Goal: Information Seeking & Learning: Learn about a topic

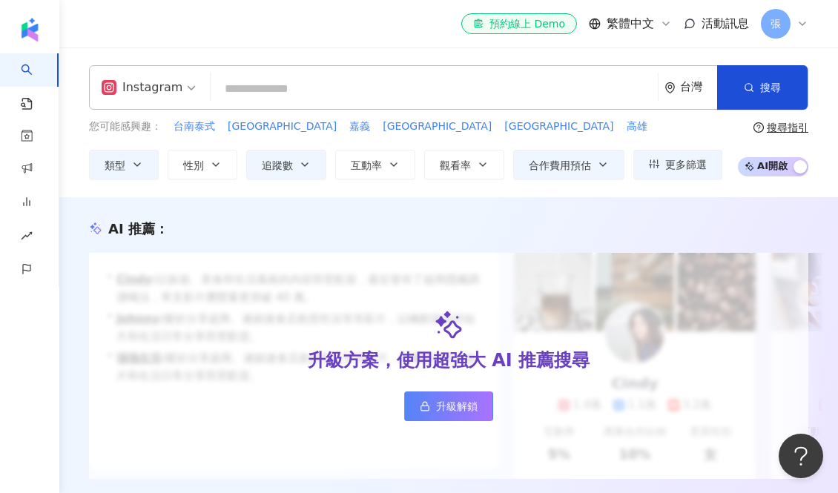
click at [171, 75] on input "search" at bounding box center [149, 78] width 94 height 24
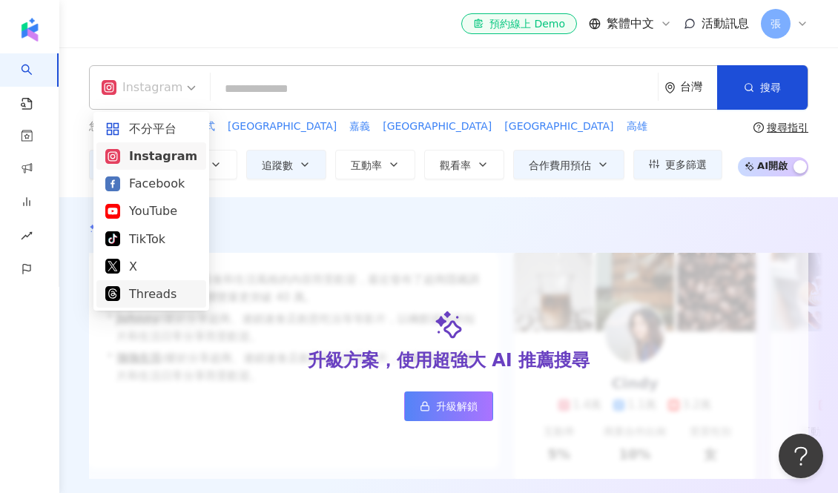
click at [143, 295] on div "Threads" at bounding box center [151, 294] width 92 height 19
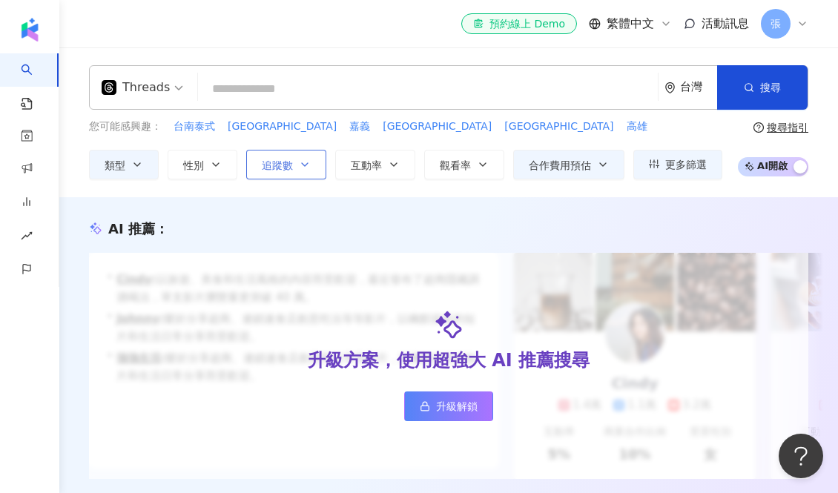
click at [291, 166] on span "追蹤數" at bounding box center [277, 165] width 31 height 12
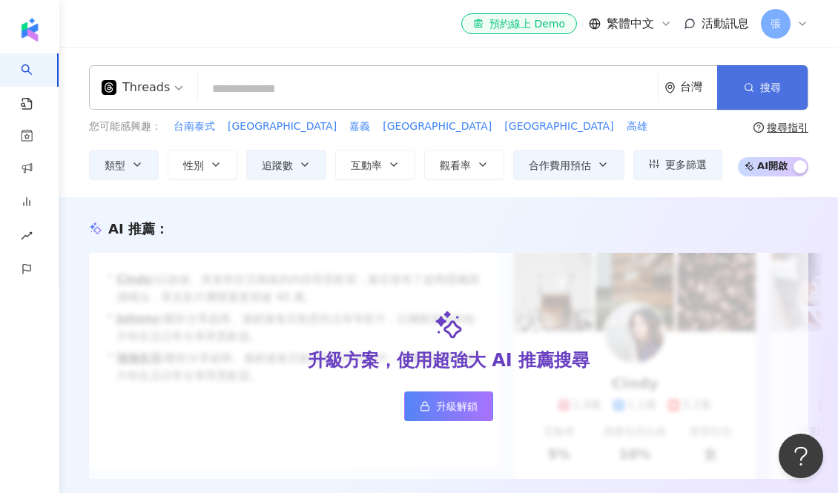
click at [737, 102] on button "搜尋" at bounding box center [762, 87] width 90 height 44
click at [745, 79] on button "搜尋" at bounding box center [762, 87] width 90 height 44
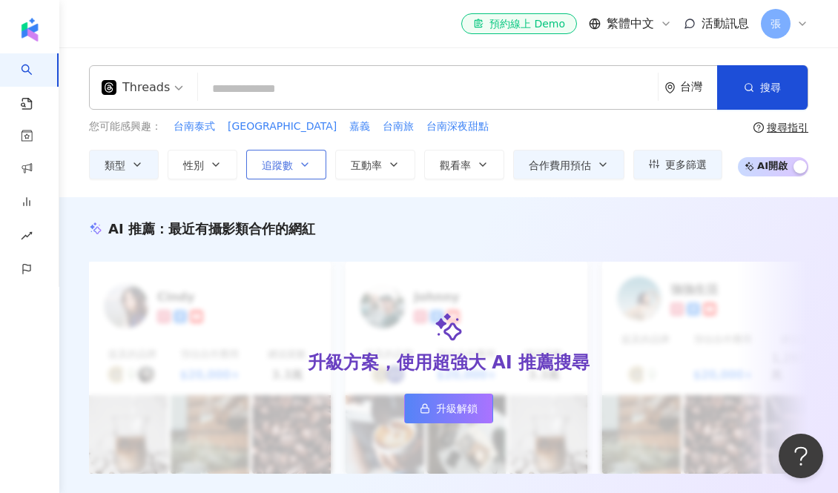
click at [311, 168] on icon "button" at bounding box center [305, 165] width 12 height 12
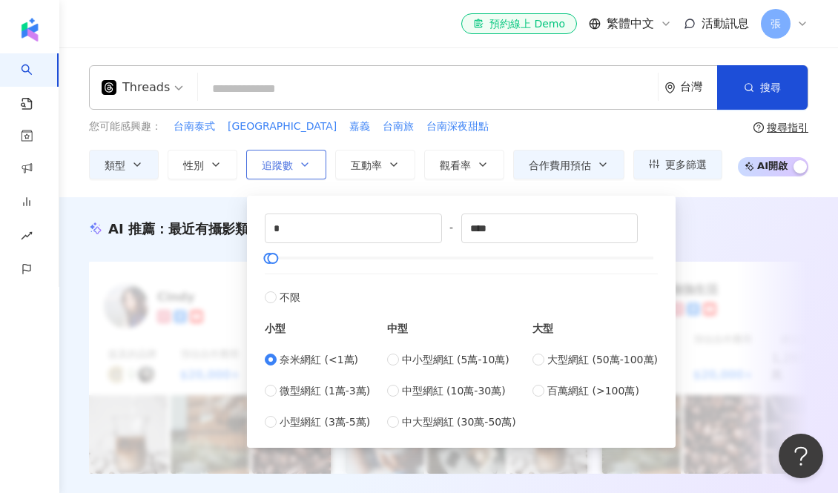
click at [311, 168] on icon "button" at bounding box center [305, 165] width 12 height 12
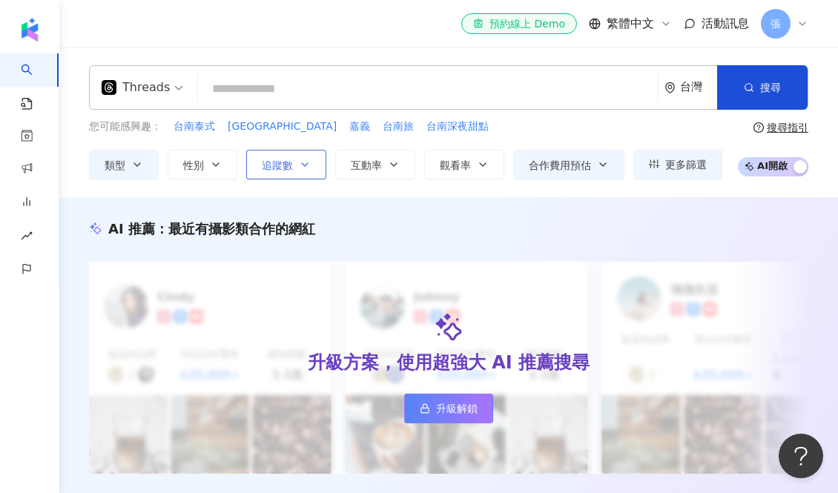
click at [311, 168] on icon "button" at bounding box center [305, 165] width 12 height 12
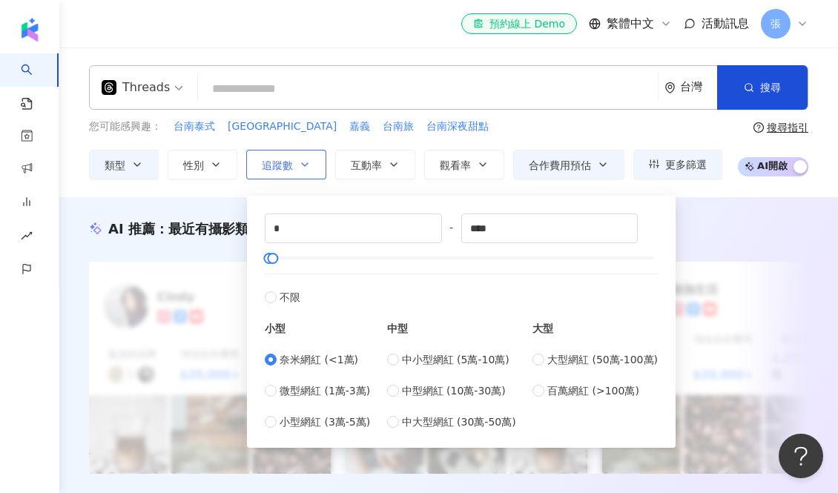
click at [305, 165] on icon "button" at bounding box center [305, 164] width 6 height 3
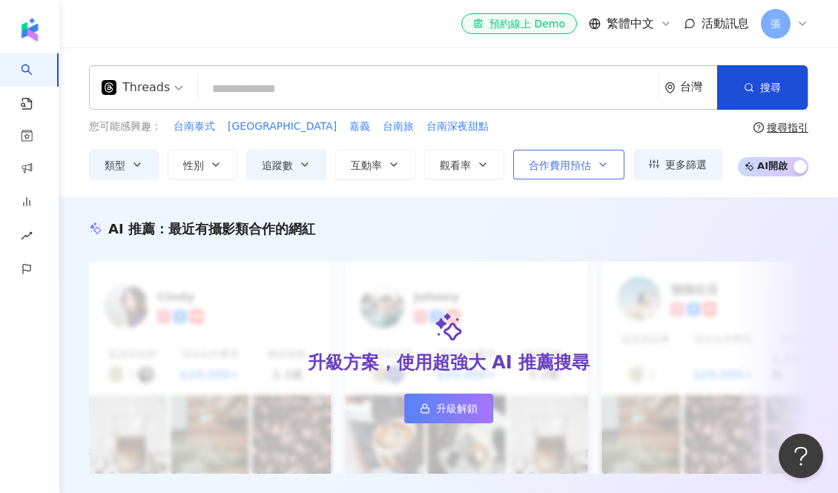
click at [550, 164] on span "合作費用預估" at bounding box center [560, 165] width 62 height 12
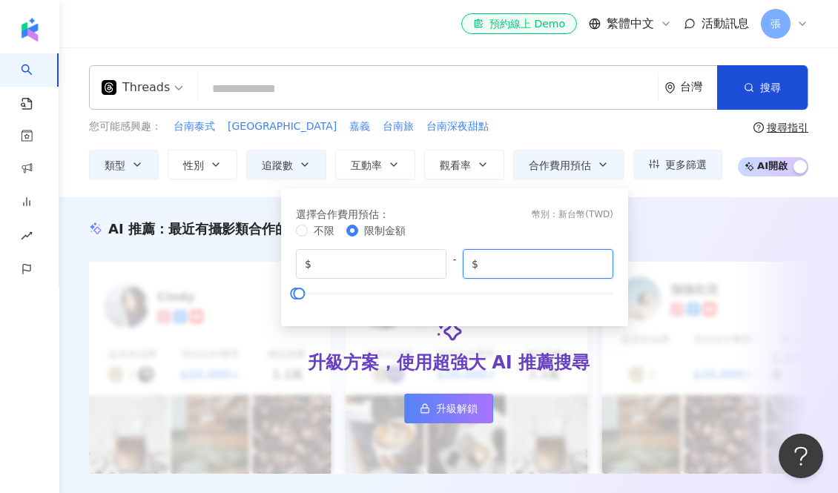
click at [511, 267] on input "*****" at bounding box center [542, 264] width 123 height 16
click at [595, 269] on input "****" at bounding box center [542, 264] width 123 height 16
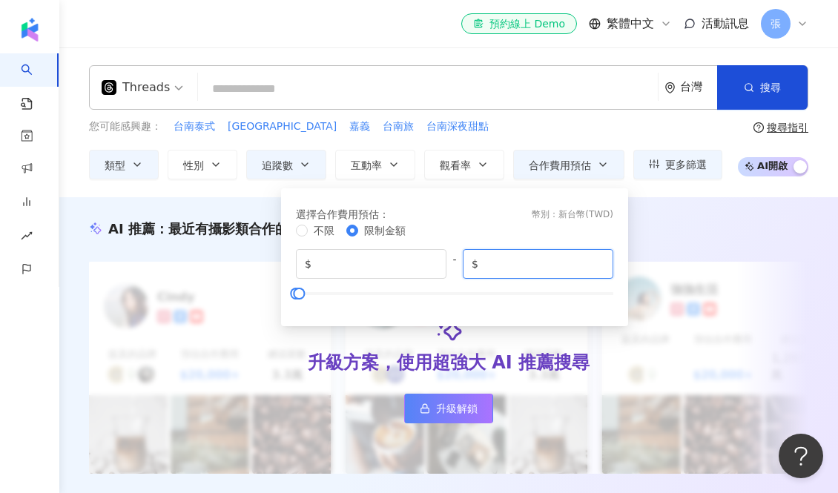
click at [595, 269] on input "****" at bounding box center [542, 264] width 123 height 16
click at [532, 269] on input "****" at bounding box center [542, 264] width 123 height 16
type input "****"
click at [538, 159] on span "合作費用預估" at bounding box center [560, 165] width 62 height 12
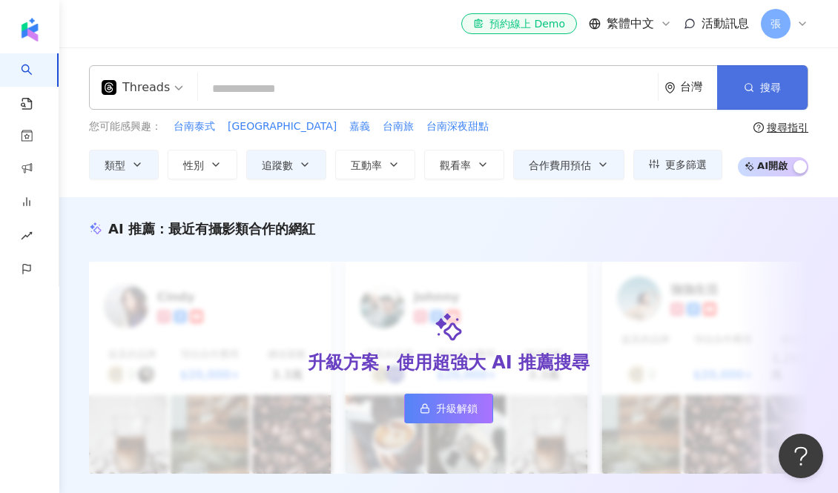
click at [762, 99] on button "搜尋" at bounding box center [762, 87] width 90 height 44
click at [760, 79] on button "搜尋" at bounding box center [762, 87] width 90 height 44
click at [222, 88] on input "search" at bounding box center [428, 89] width 448 height 28
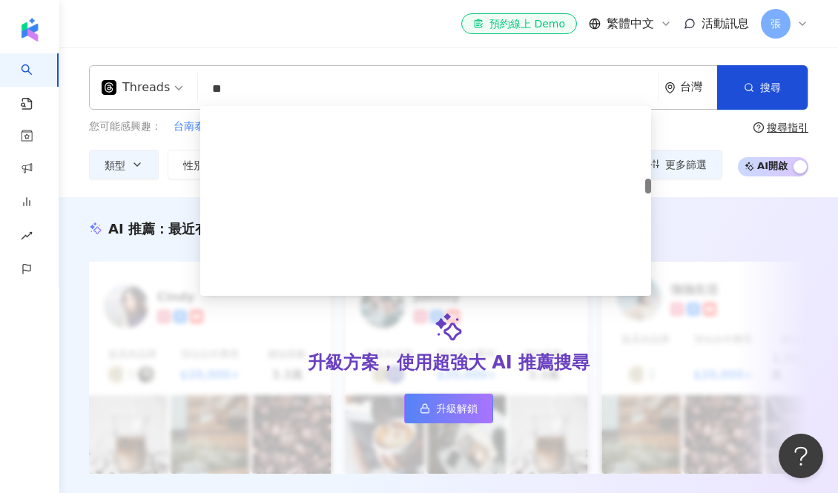
type input "*"
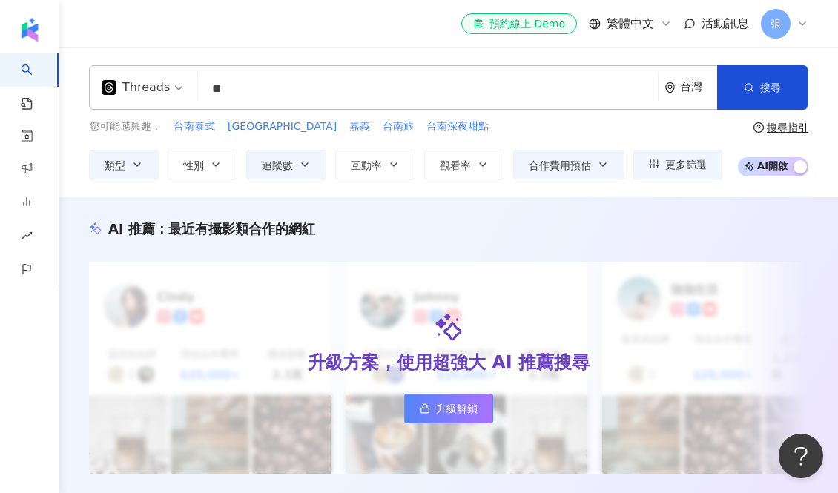
type input "*"
type input "**"
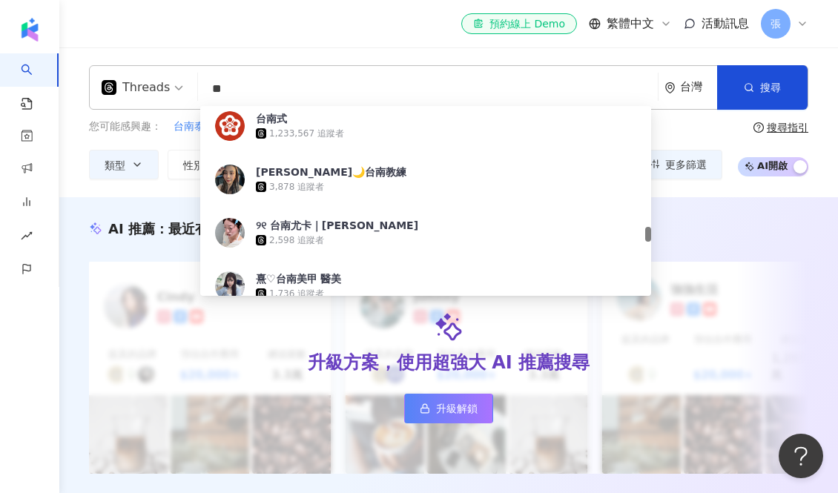
scroll to position [1716, 0]
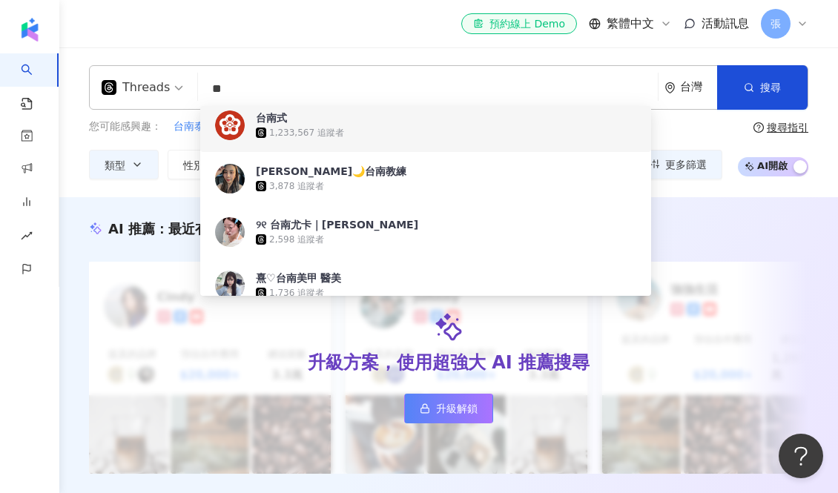
click at [285, 139] on div "1,233,567 追蹤者" at bounding box center [306, 133] width 75 height 13
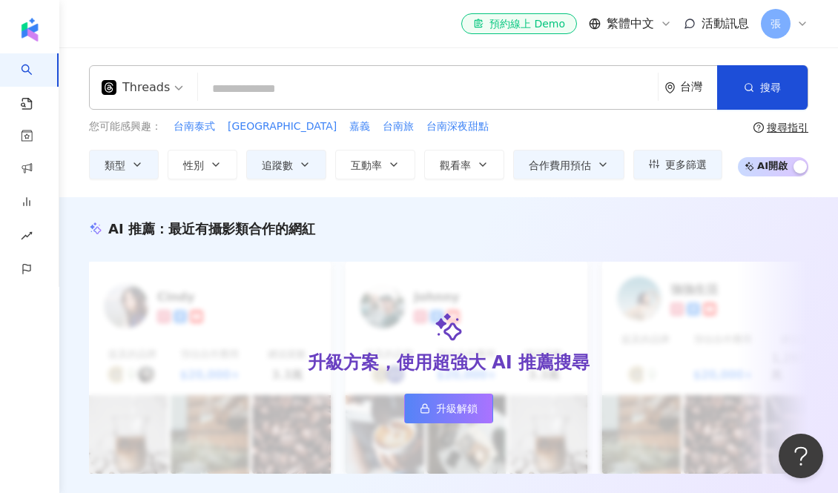
click at [242, 79] on input "search" at bounding box center [428, 89] width 448 height 28
click at [260, 93] on input "search" at bounding box center [428, 89] width 448 height 28
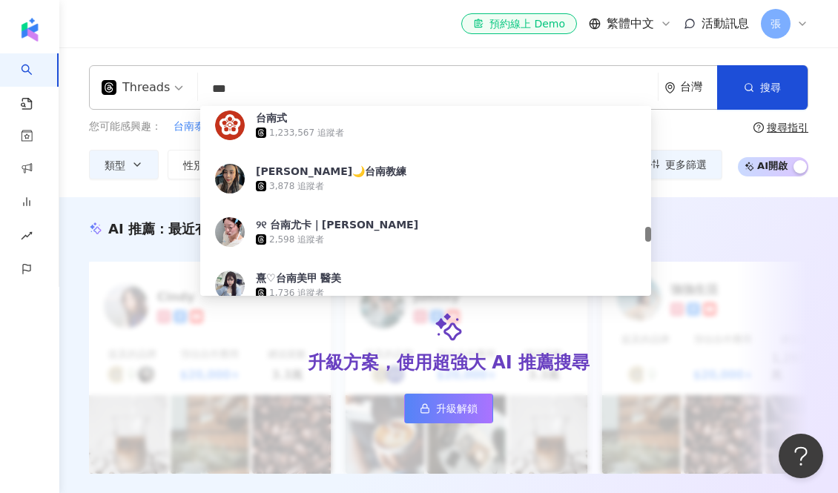
type input "**"
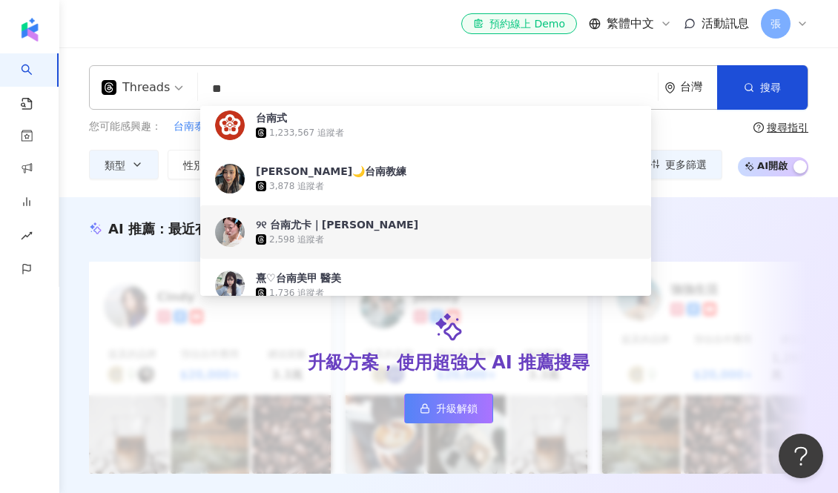
click at [379, 227] on span "୨୧ 台南尤卡｜小柚子" at bounding box center [415, 224] width 319 height 15
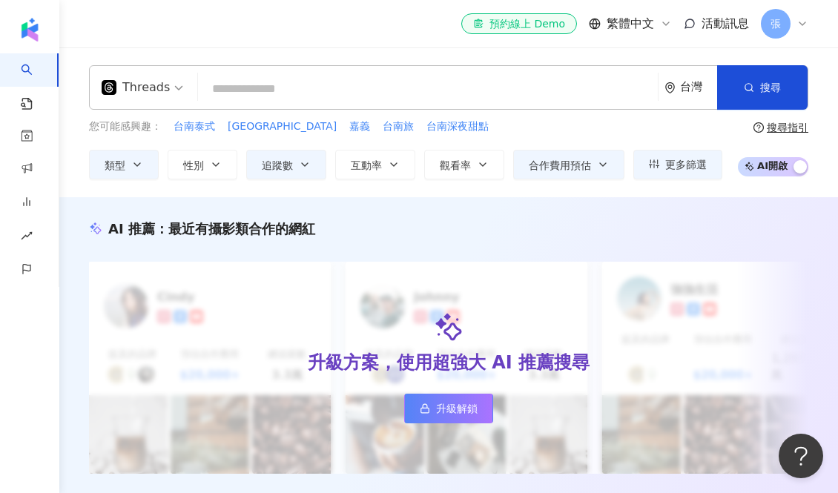
click at [279, 94] on input "search" at bounding box center [428, 89] width 448 height 28
click at [786, 105] on button "搜尋" at bounding box center [762, 87] width 90 height 44
click at [346, 93] on input "search" at bounding box center [428, 89] width 448 height 28
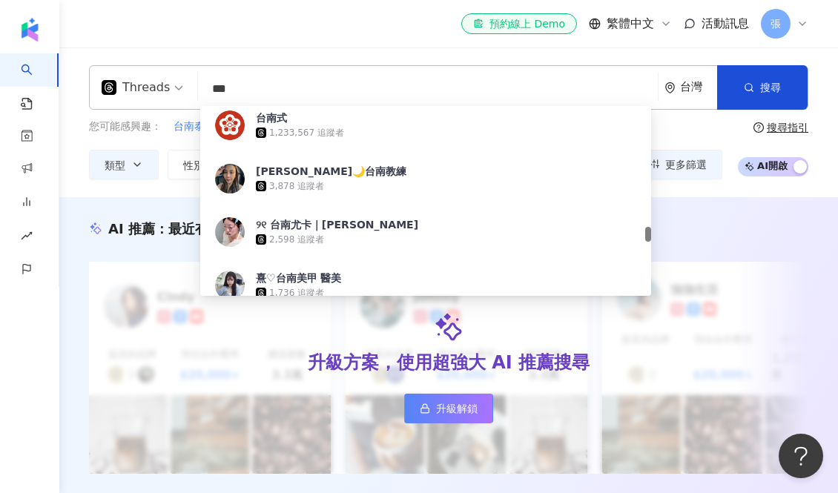
type input "**"
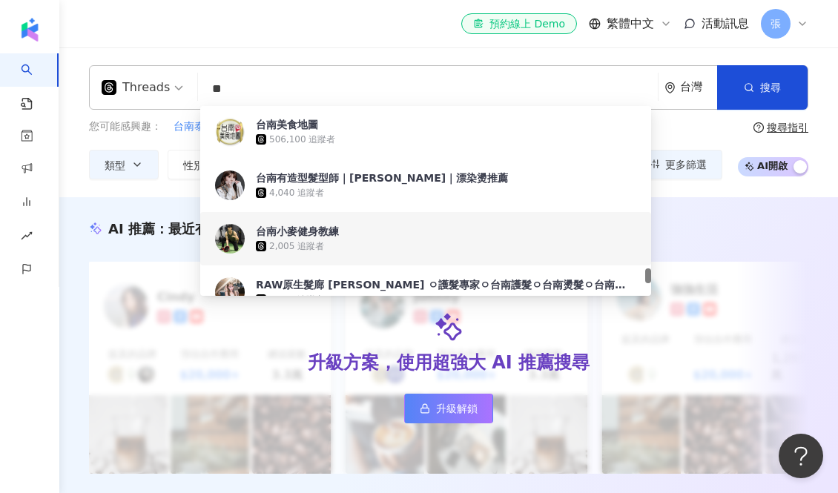
scroll to position [2756, 0]
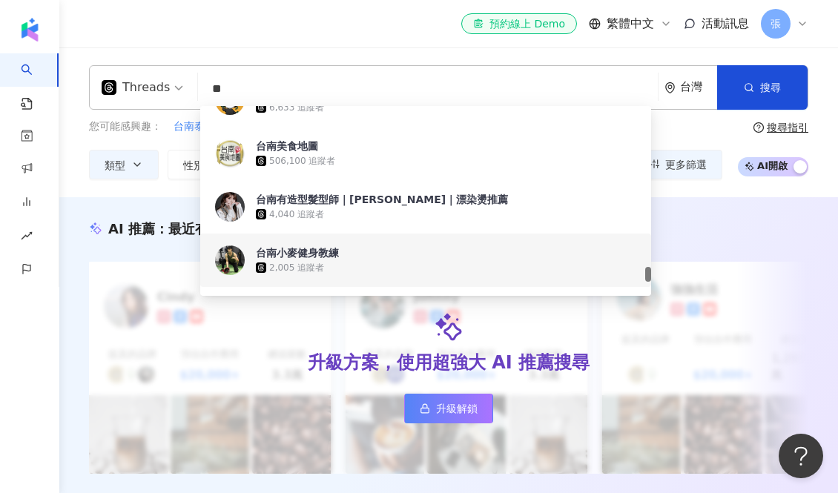
click at [357, 257] on span "台南小麥健身教練" at bounding box center [415, 252] width 319 height 15
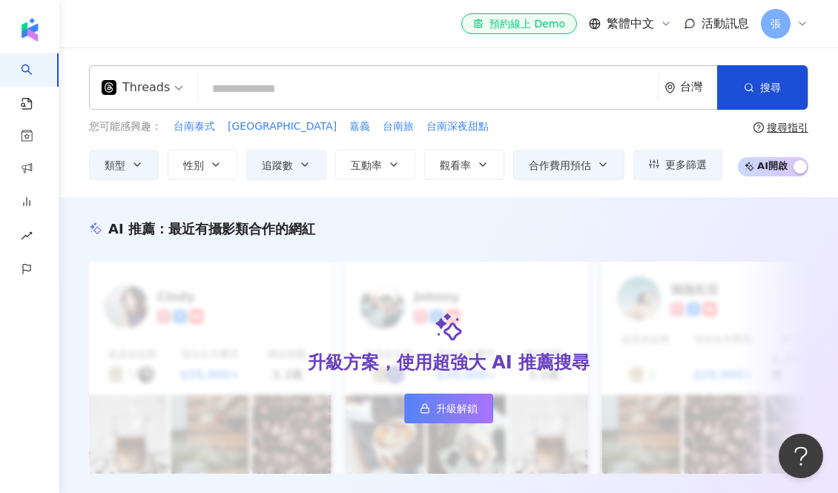
click at [291, 85] on input "search" at bounding box center [428, 89] width 448 height 28
click at [779, 88] on span "搜尋" at bounding box center [770, 88] width 21 height 12
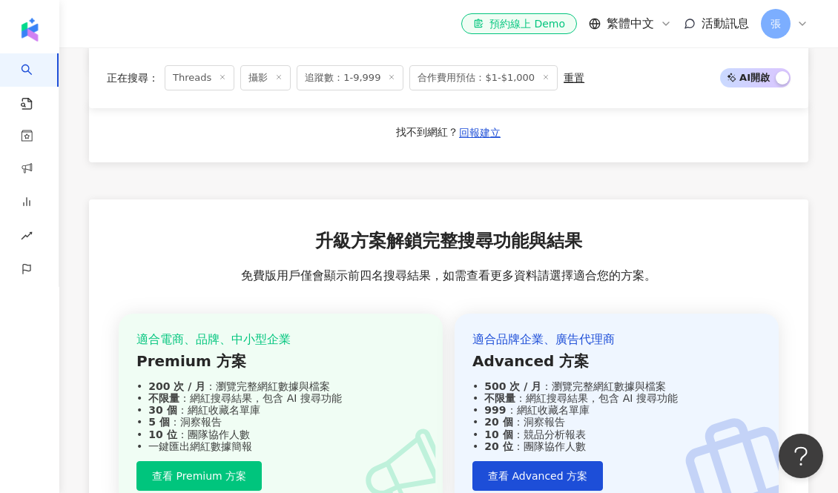
scroll to position [1321, 0]
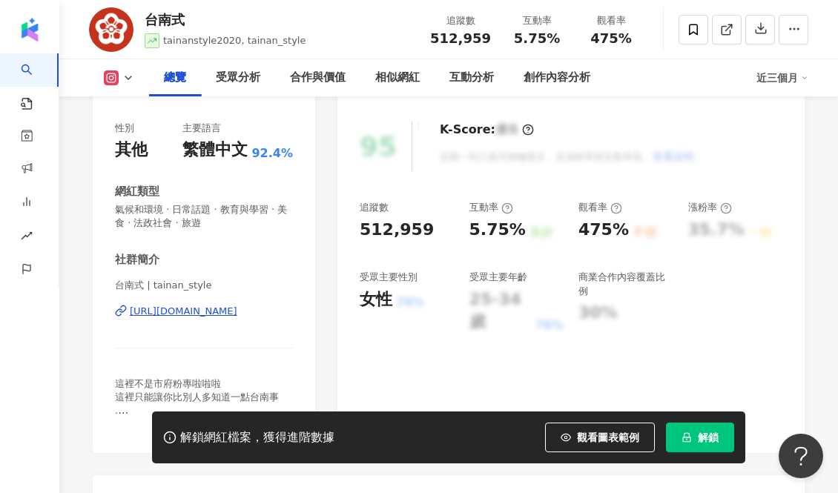
click at [237, 316] on div "https://www.instagram.com/tainan_style/" at bounding box center [184, 311] width 108 height 13
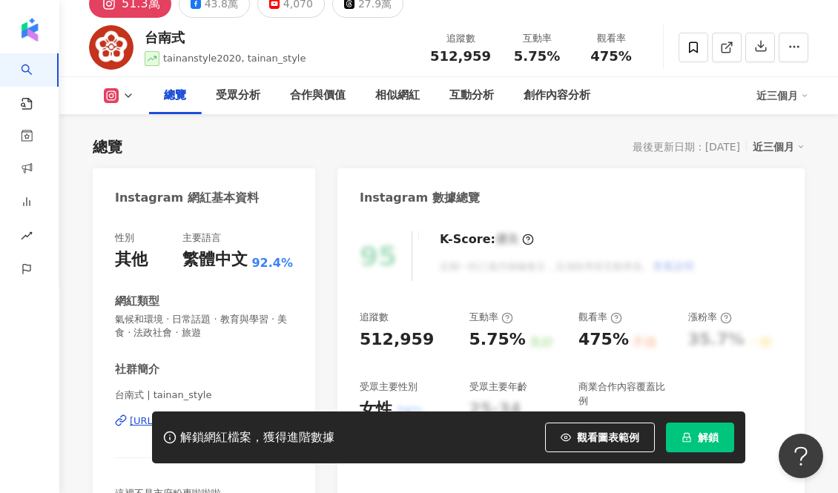
scroll to position [70, 0]
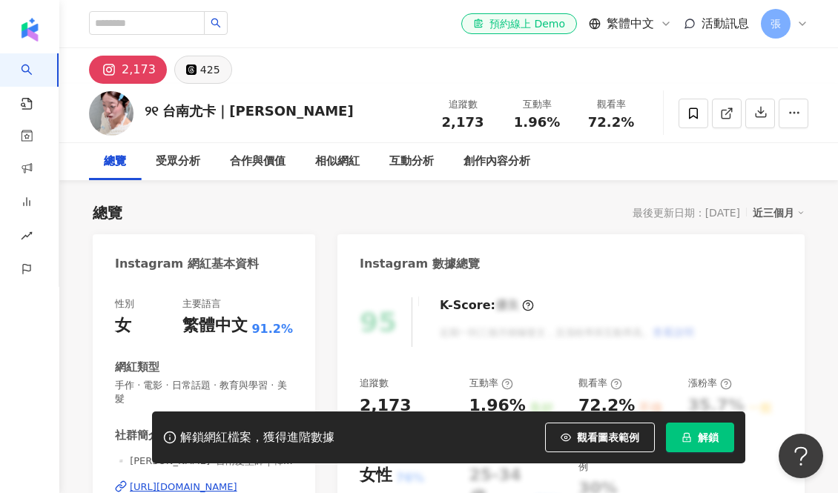
click at [200, 65] on div "425" at bounding box center [210, 69] width 20 height 21
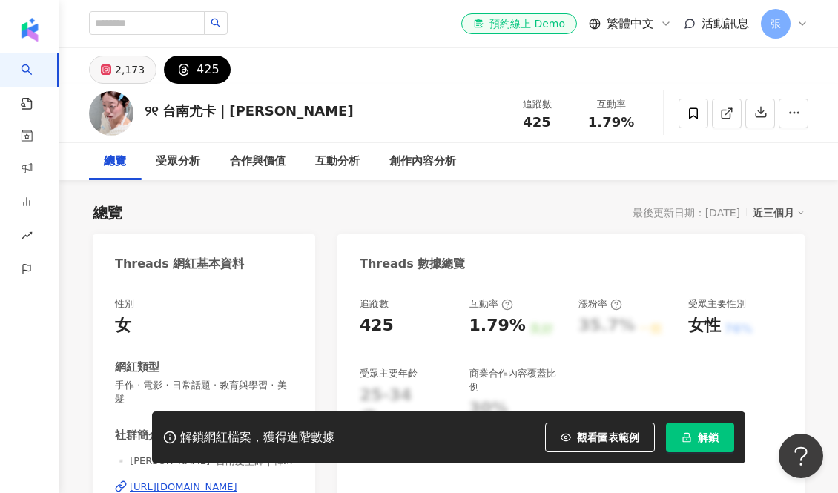
click at [122, 66] on div "2,173" at bounding box center [130, 69] width 30 height 21
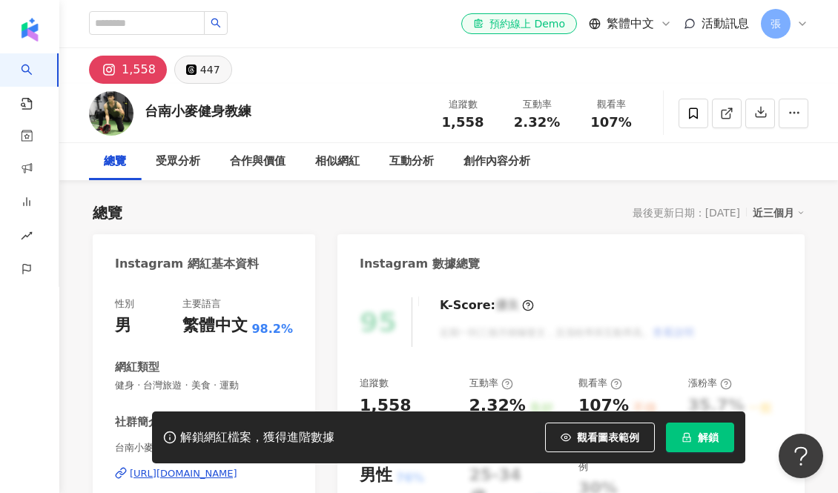
click at [196, 73] on button "447" at bounding box center [203, 70] width 58 height 28
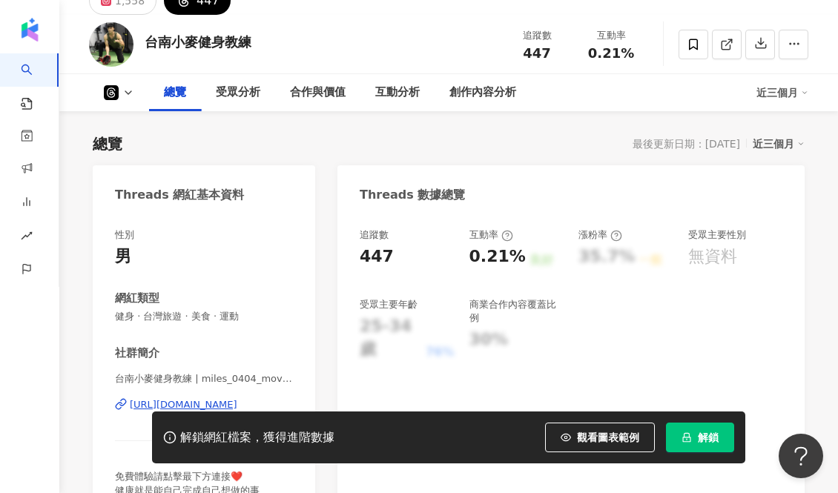
scroll to position [74, 0]
